Goal: Check status: Check status

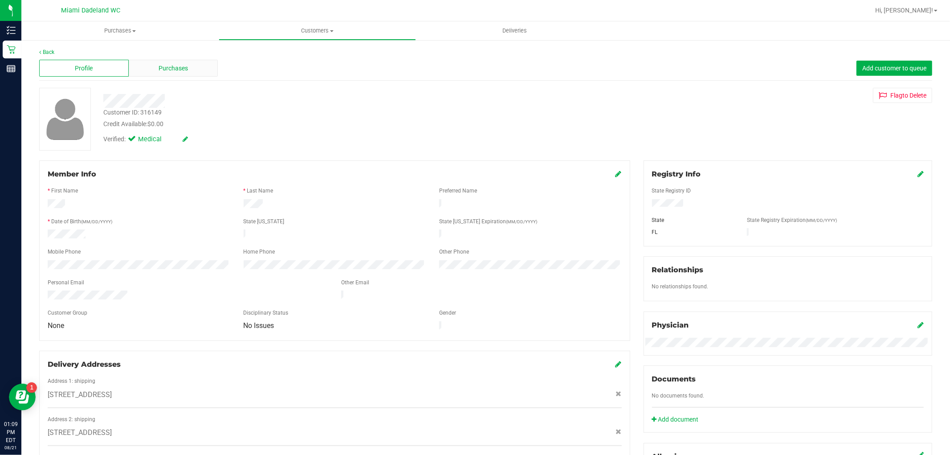
click at [184, 73] on span "Purchases" at bounding box center [173, 68] width 29 height 9
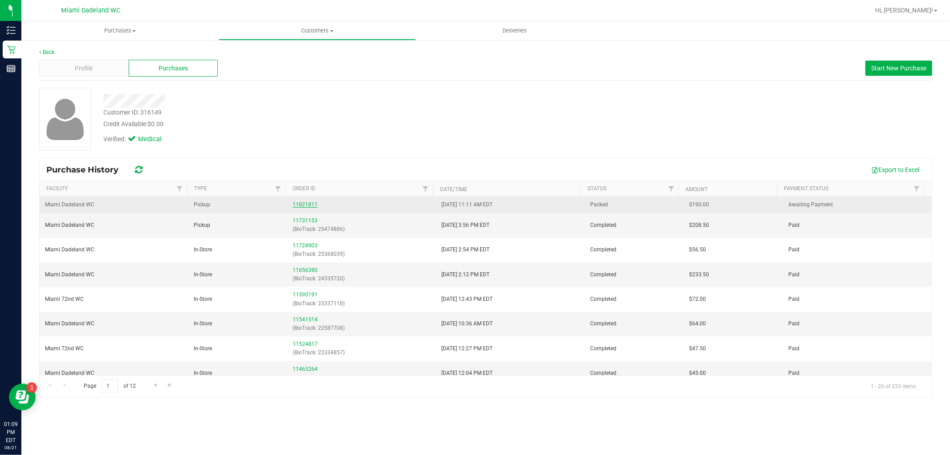
click at [303, 202] on link "11821811" at bounding box center [305, 204] width 25 height 6
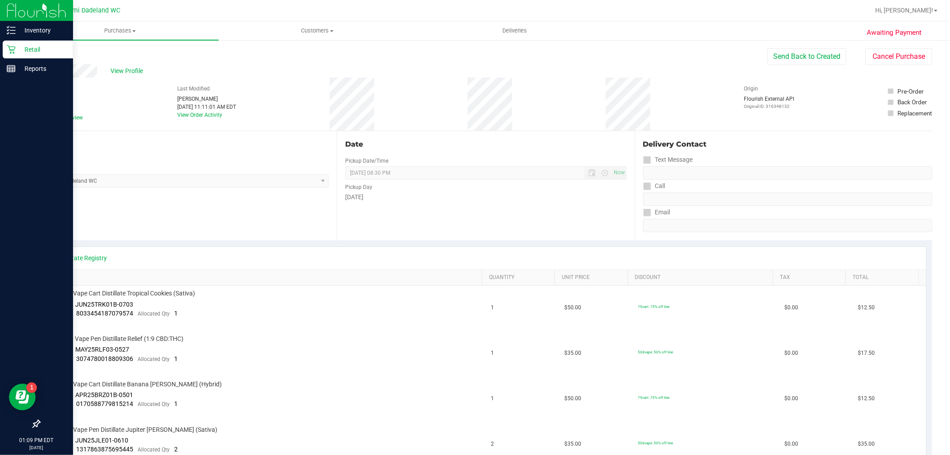
click at [33, 47] on p "Retail" at bounding box center [42, 49] width 53 height 11
